Goal: Navigation & Orientation: Find specific page/section

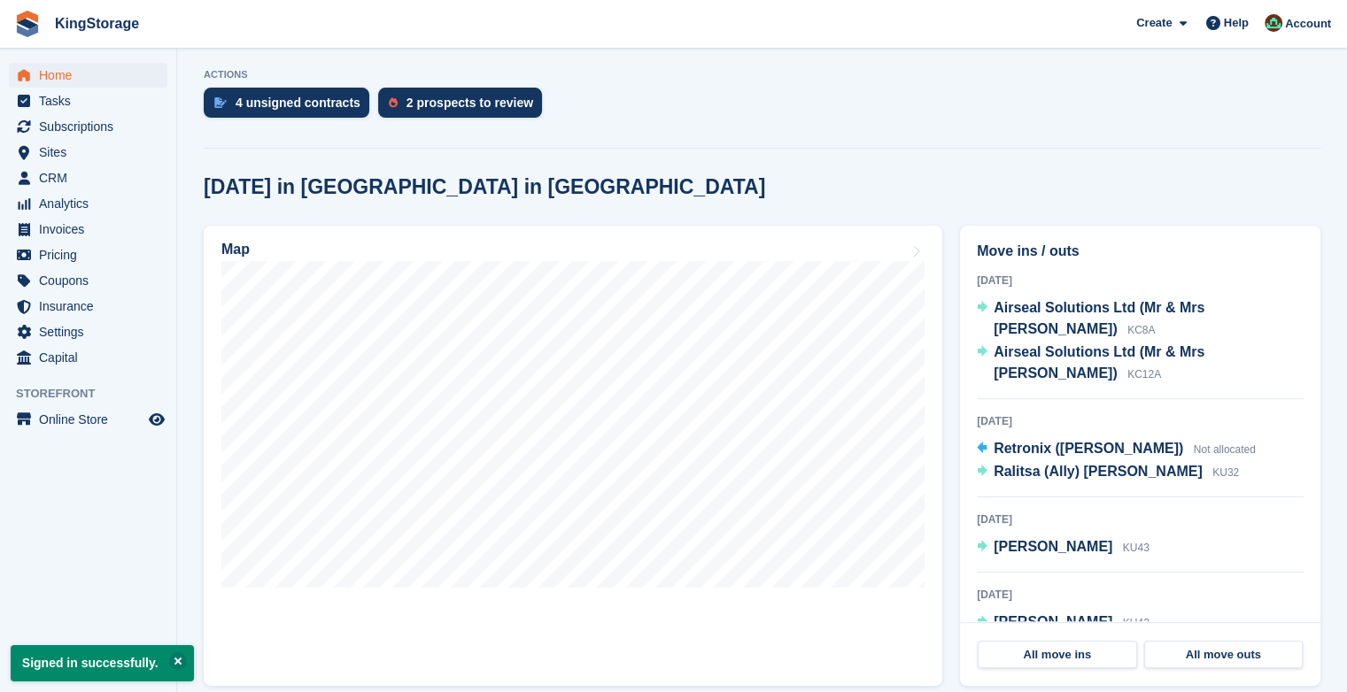
scroll to position [354, 0]
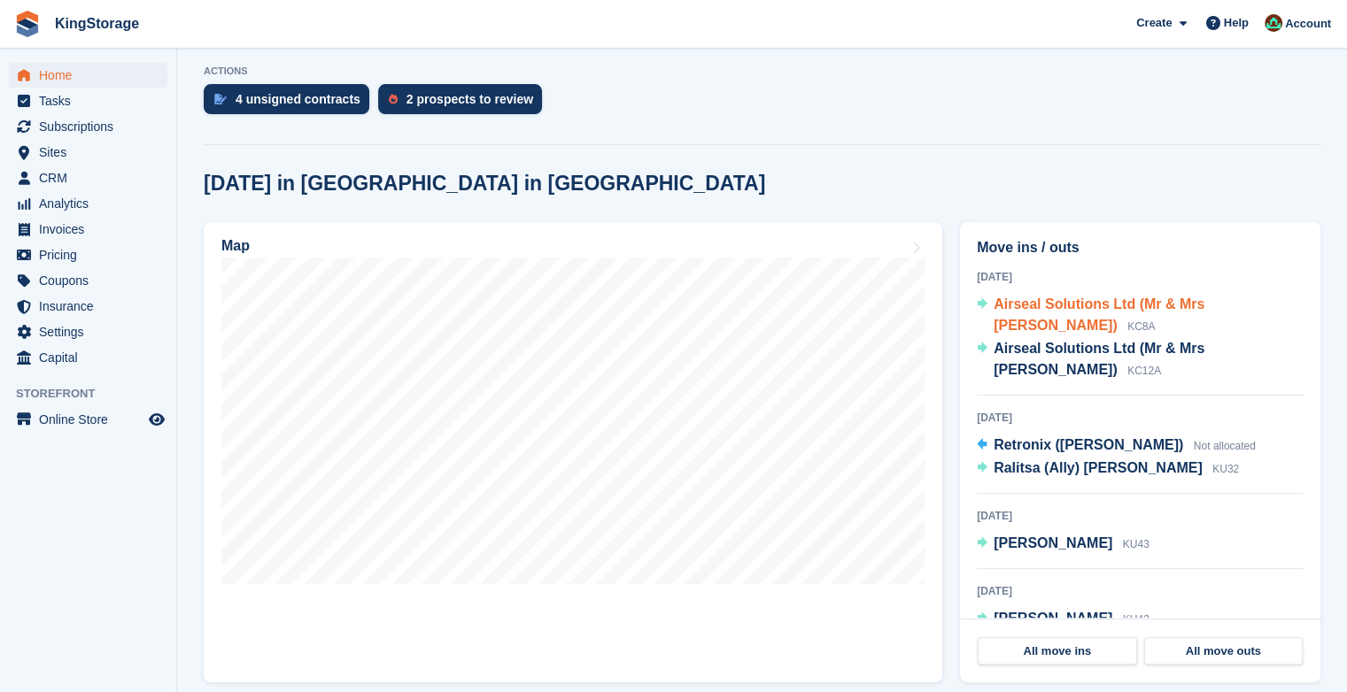
click at [1168, 310] on span "Airseal Solutions Ltd (Mr & Mrs Bedstead)" at bounding box center [1098, 315] width 211 height 36
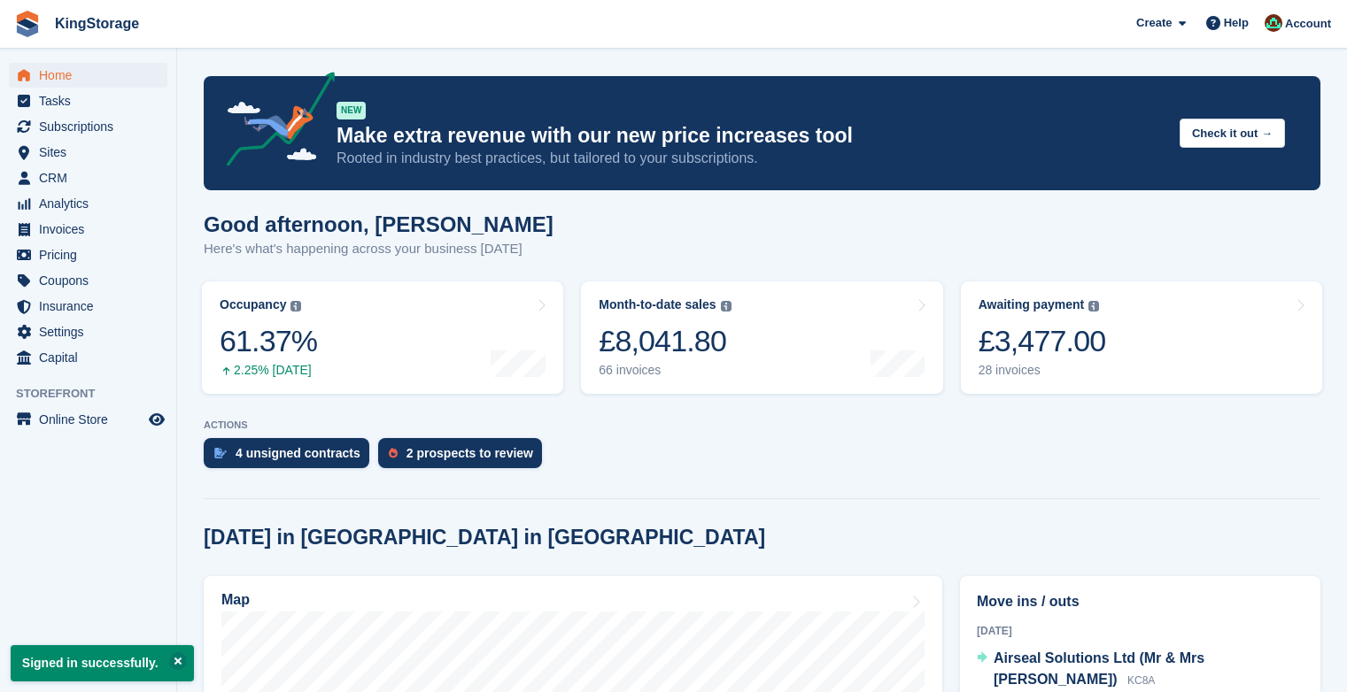
scroll to position [354, 0]
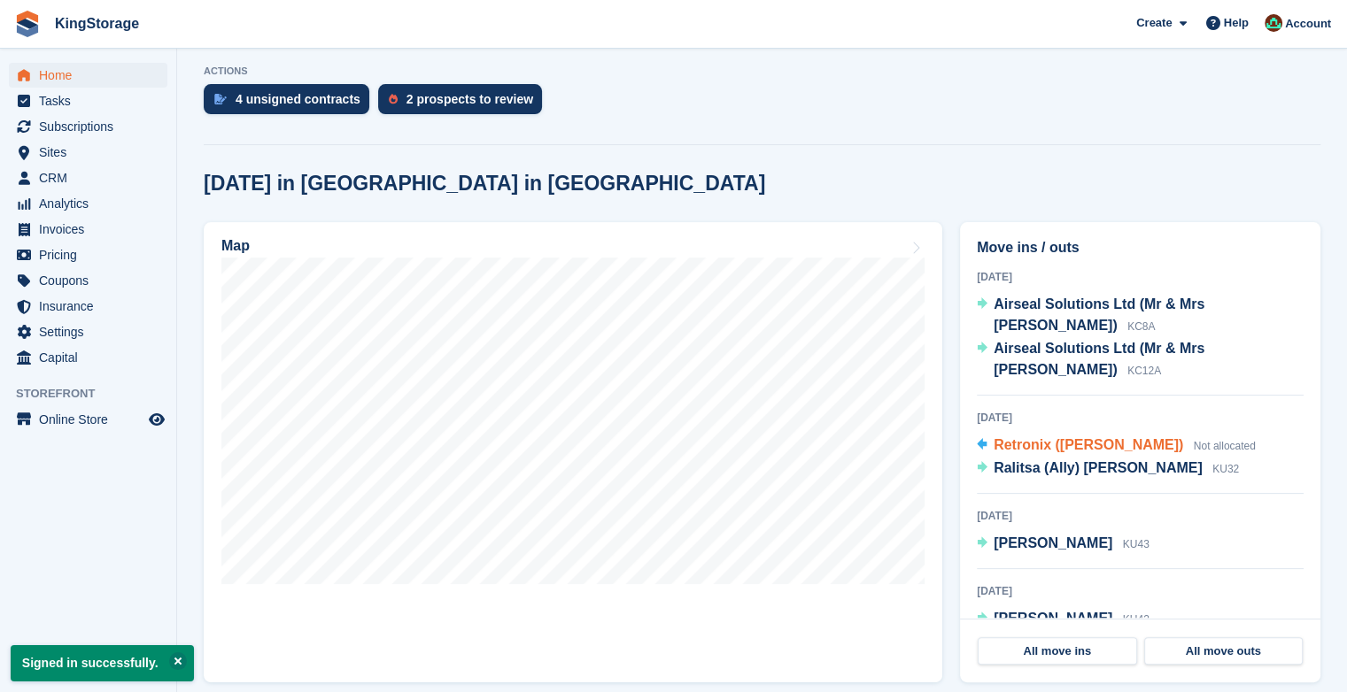
click at [1046, 437] on span "Retronix (Kelvin Denby)" at bounding box center [1087, 444] width 189 height 15
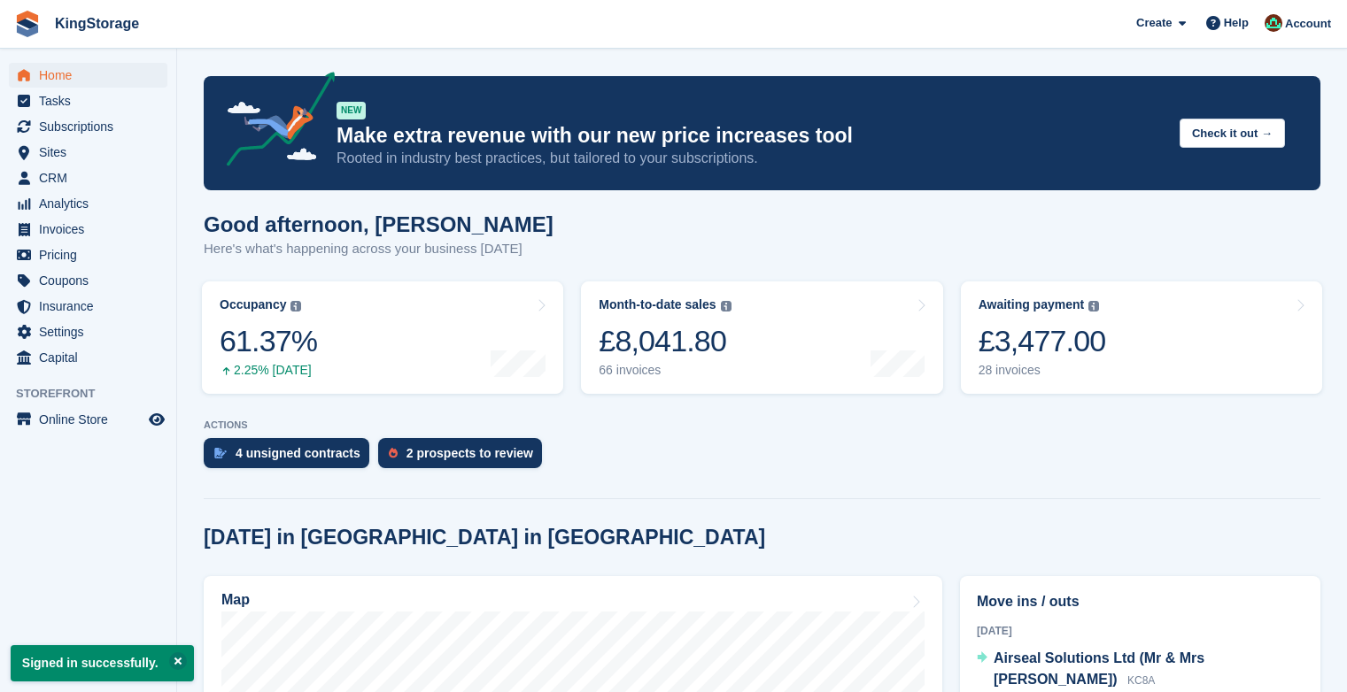
scroll to position [354, 0]
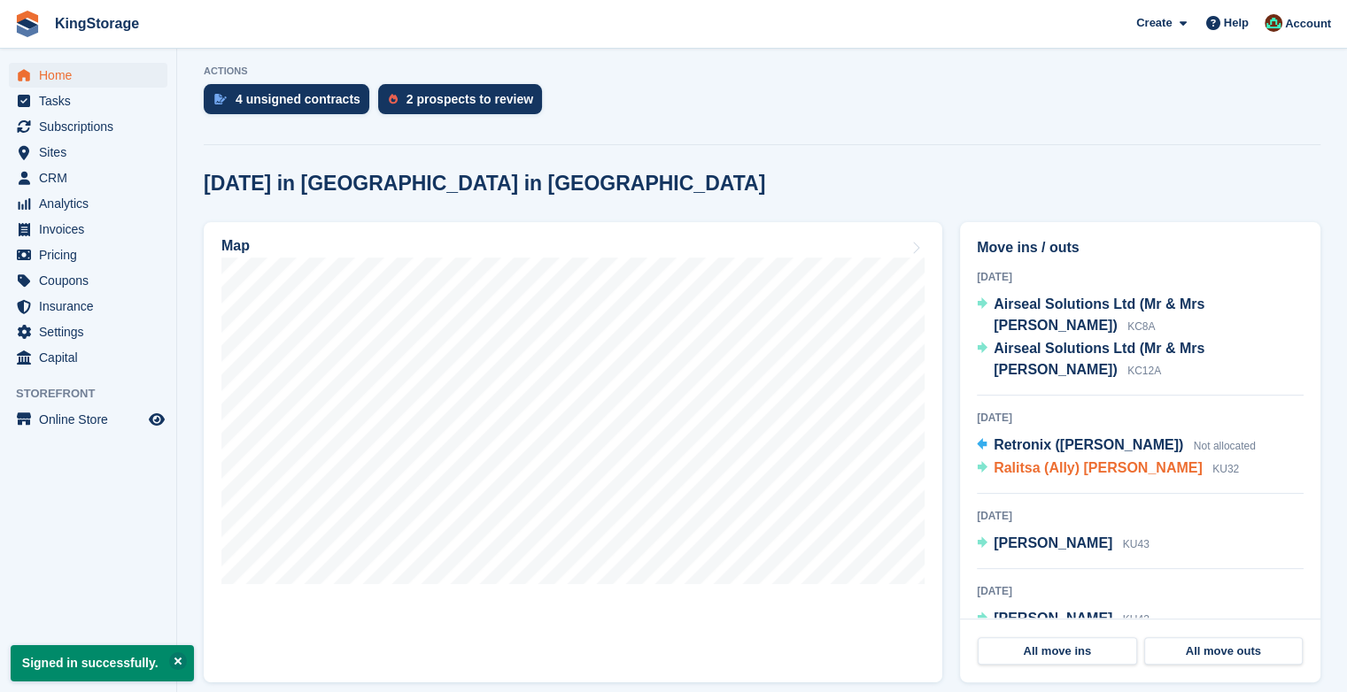
click at [1022, 460] on span "Ralitsa (Ally) [PERSON_NAME]" at bounding box center [1097, 467] width 209 height 15
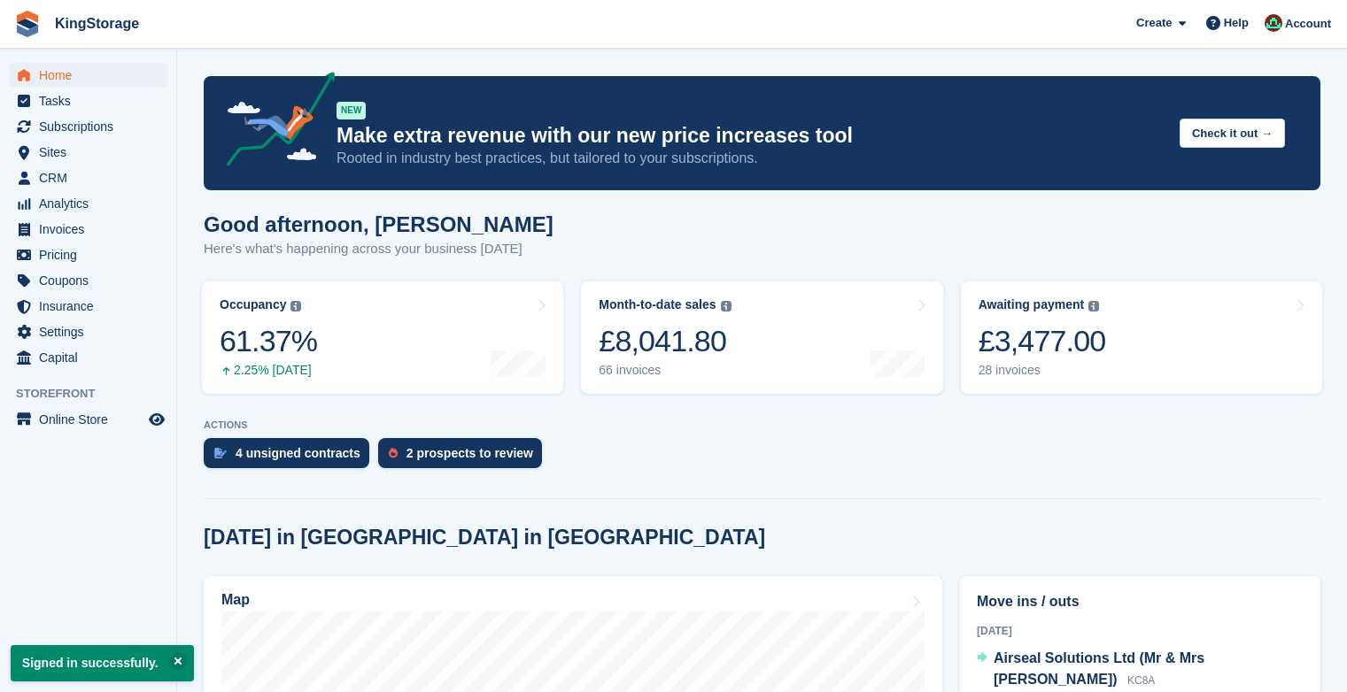
scroll to position [354, 0]
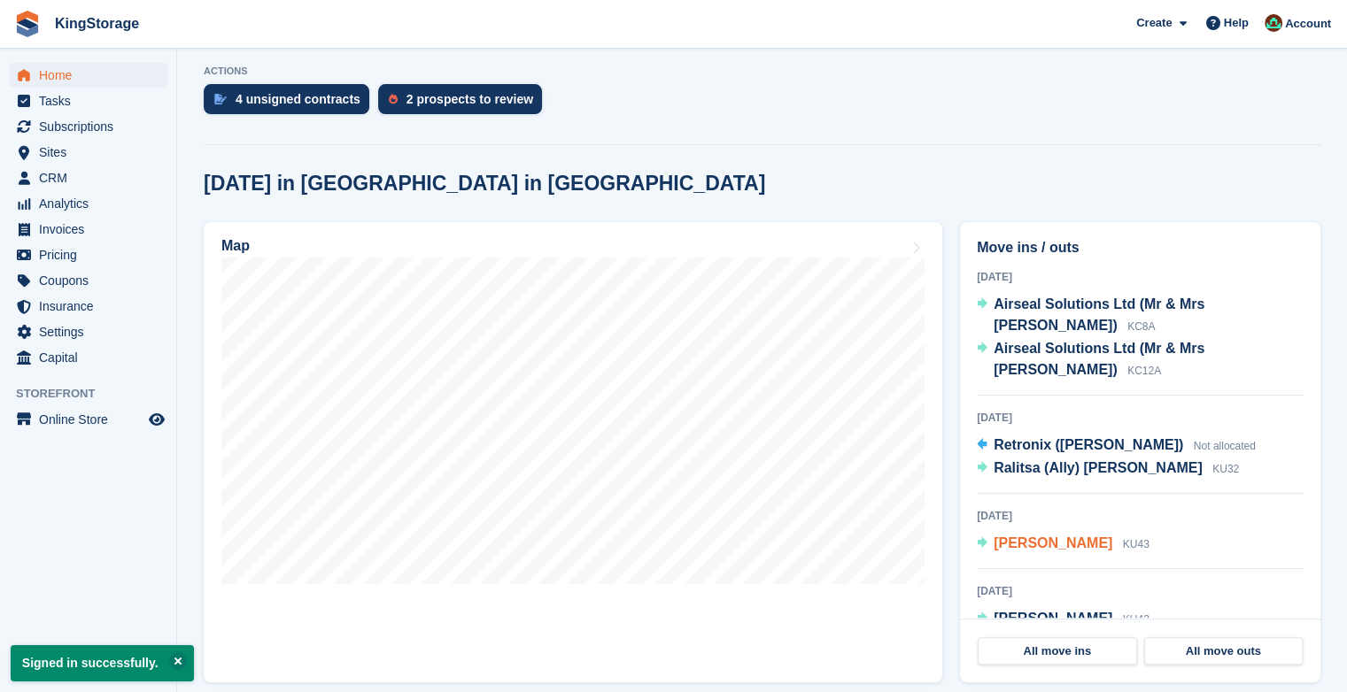
click at [1043, 536] on span "[PERSON_NAME]" at bounding box center [1052, 543] width 119 height 15
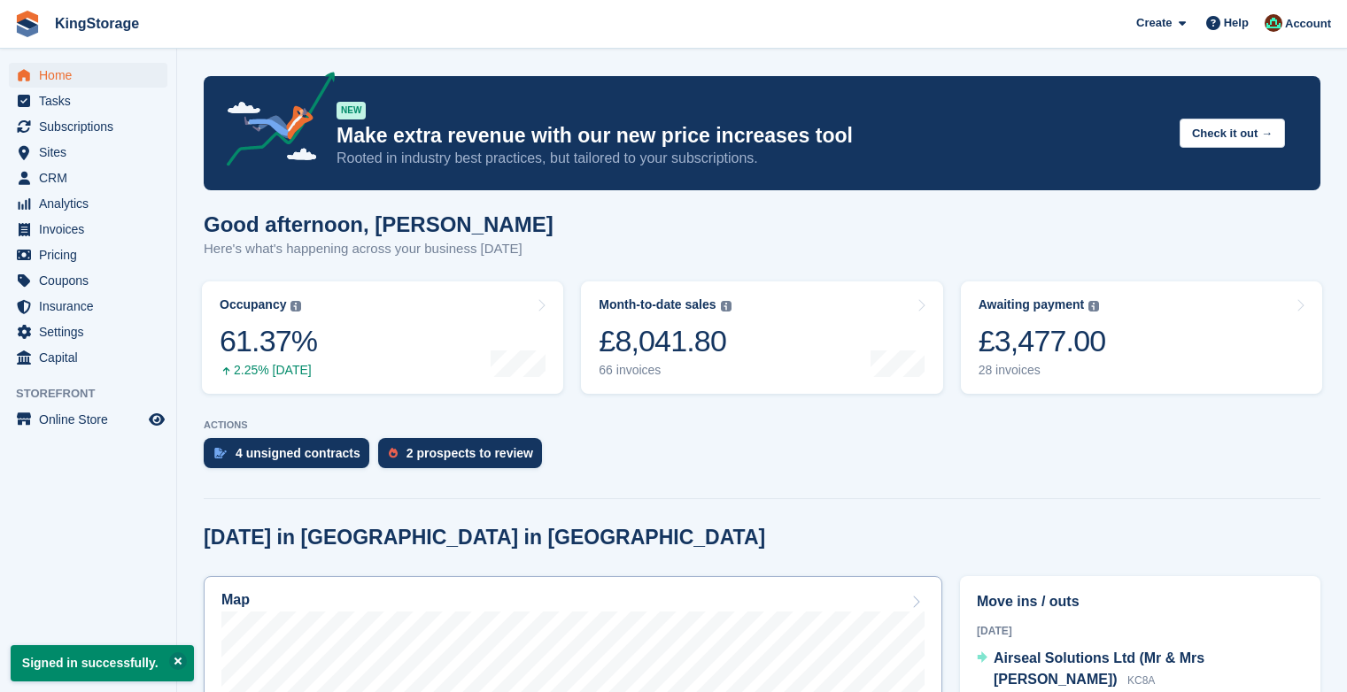
scroll to position [354, 0]
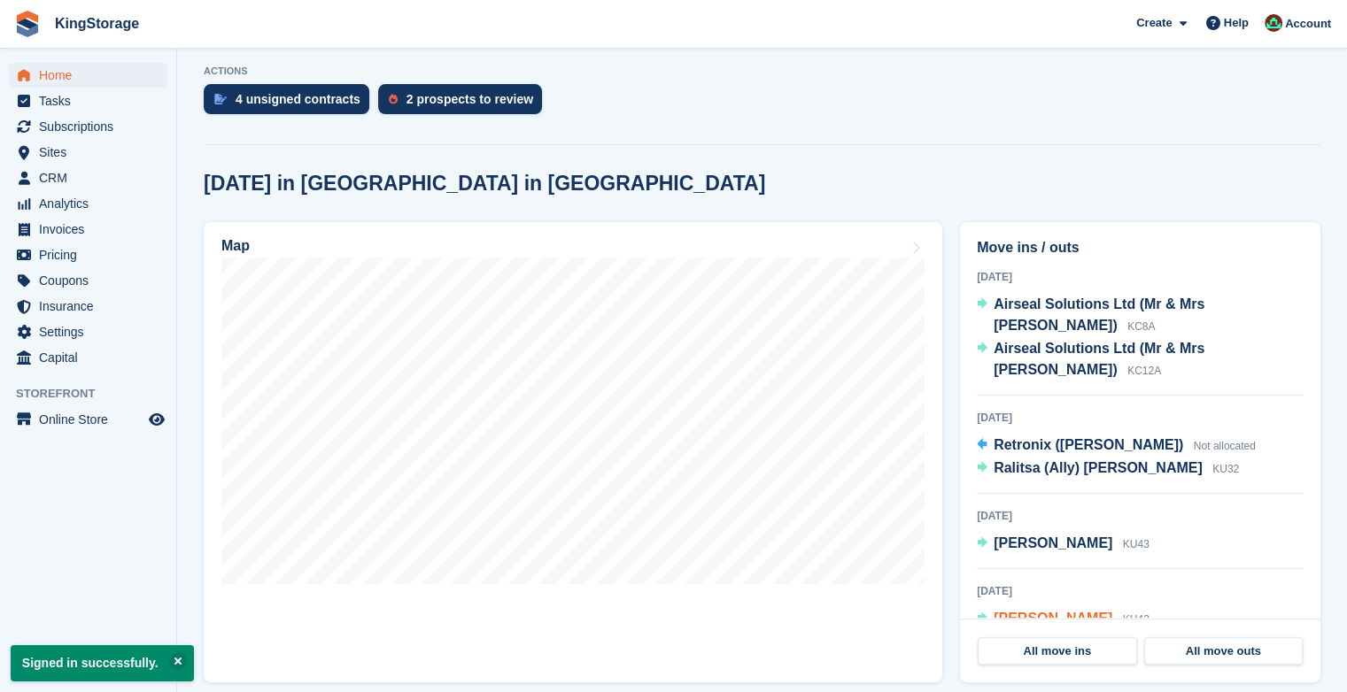
click at [1028, 611] on span "Rob Casterton" at bounding box center [1052, 618] width 119 height 15
